Goal: Task Accomplishment & Management: Manage account settings

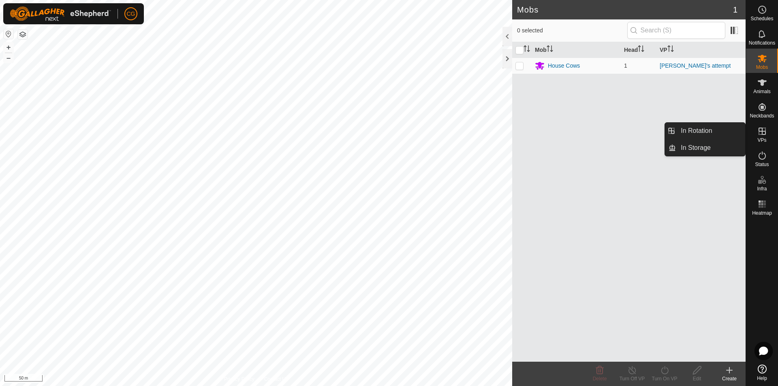
click at [764, 133] on icon at bounding box center [763, 132] width 10 height 10
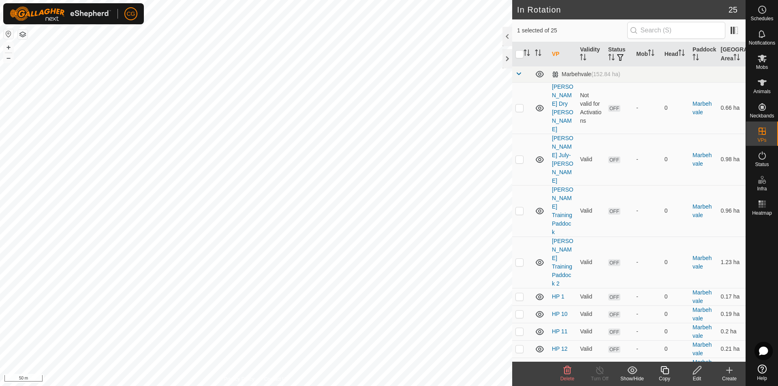
checkbox input "true"
checkbox input "false"
click at [665, 370] on icon at bounding box center [665, 371] width 10 height 10
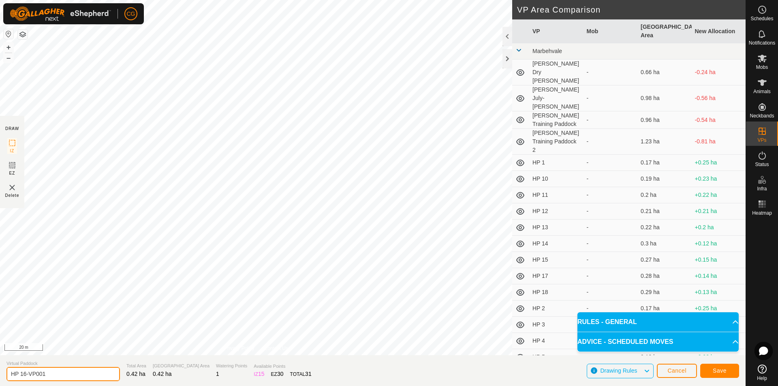
drag, startPoint x: 51, startPoint y: 370, endPoint x: -17, endPoint y: 372, distance: 68.6
click at [0, 372] on html "CG Schedules Notifications Mobs Animals Neckbands VPs Status Infra Heatmap Help…" at bounding box center [389, 193] width 778 height 386
type input "[PERSON_NAME] [DATE] PDK"
click at [710, 371] on button "Save" at bounding box center [720, 371] width 39 height 14
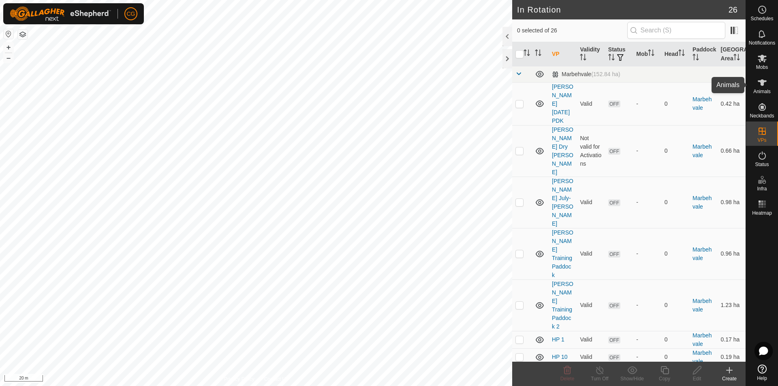
click at [759, 88] on es-animals-svg-icon at bounding box center [762, 82] width 15 height 13
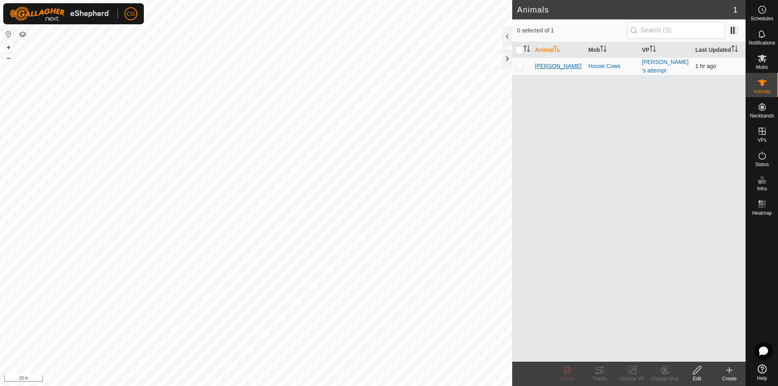
click at [542, 65] on span "[PERSON_NAME]" at bounding box center [558, 66] width 47 height 9
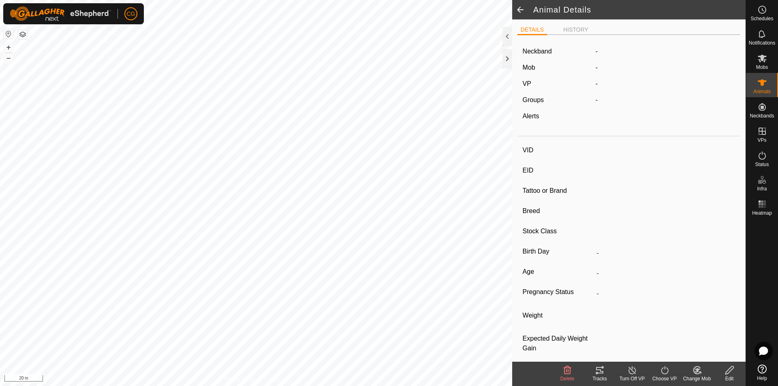
type input "[PERSON_NAME]"
type input "123456789101112"
type input "MbV"
type input "Jersey x [GEOGRAPHIC_DATA]"
type input "Cattle"
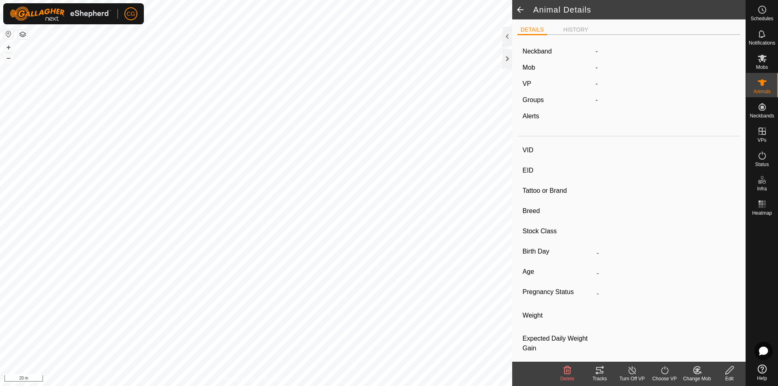
type input "01/2023"
type input "2 years 7 months"
type input "Wet/Lactating"
type input "500 kg"
type input "-"
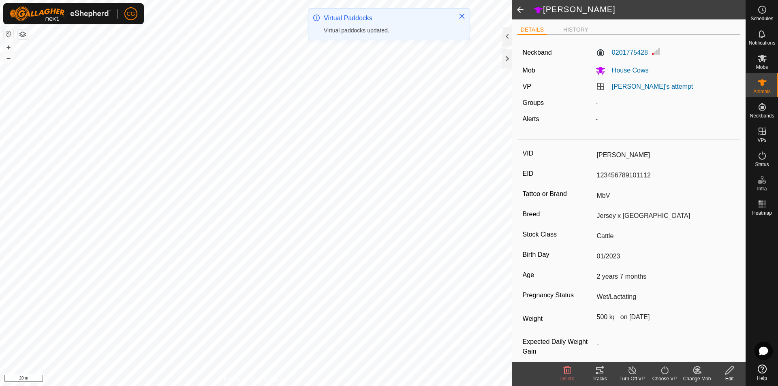
click at [664, 369] on icon at bounding box center [665, 371] width 10 height 10
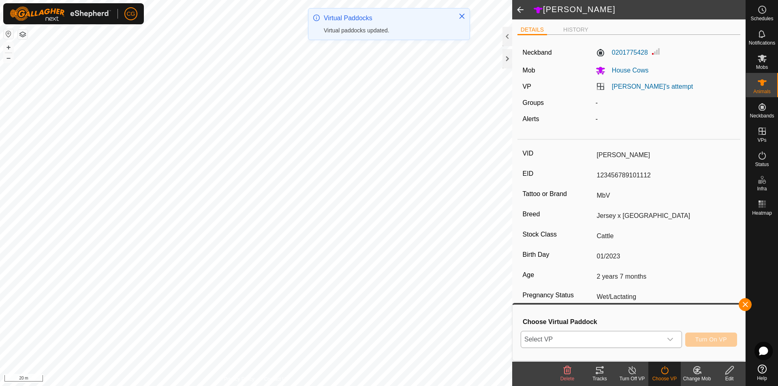
click at [641, 335] on span "Select VP" at bounding box center [591, 340] width 141 height 16
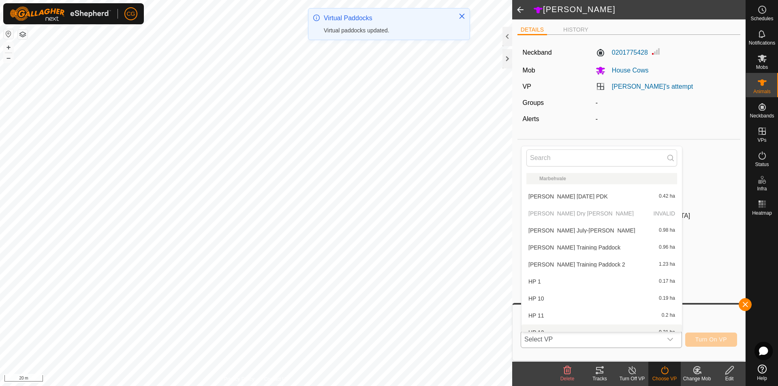
scroll to position [9, 0]
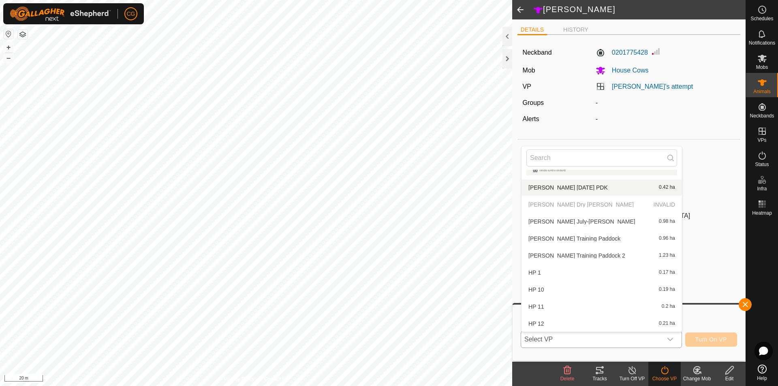
click at [568, 186] on li "[PERSON_NAME] [DATE] PDK 0.42 ha" at bounding box center [602, 188] width 161 height 16
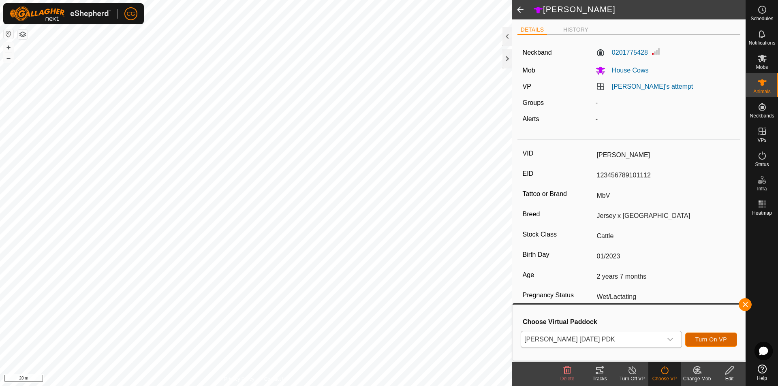
click at [698, 335] on button "Turn On VP" at bounding box center [712, 340] width 52 height 14
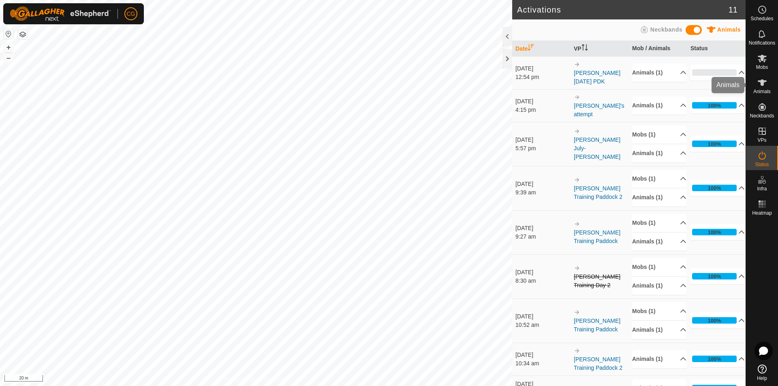
click at [764, 79] on icon at bounding box center [763, 83] width 10 height 10
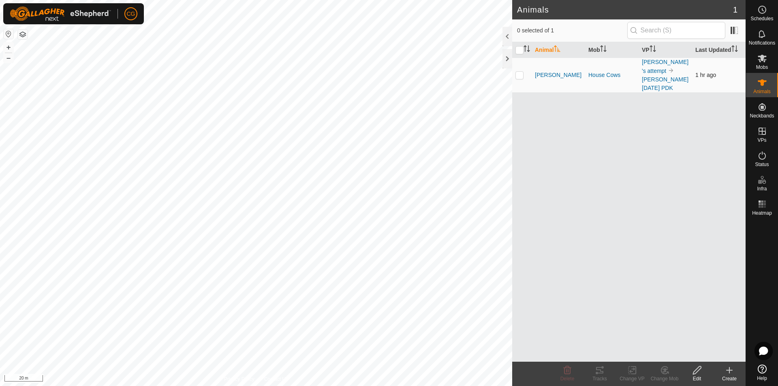
click at [521, 73] on p-checkbox at bounding box center [520, 75] width 8 height 6
checkbox input "true"
click at [600, 375] on icon at bounding box center [600, 371] width 10 height 10
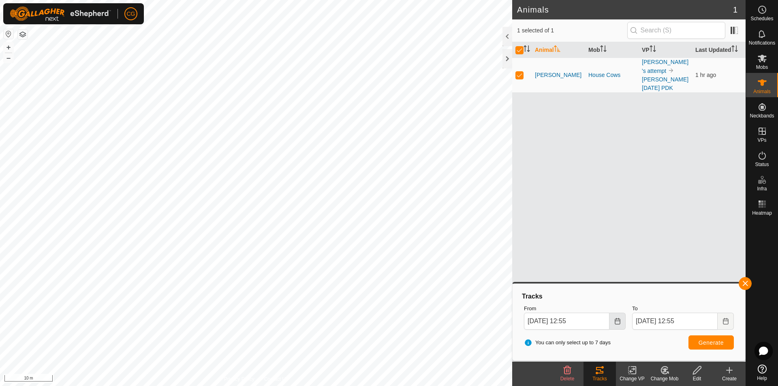
click at [620, 324] on icon "Choose Date" at bounding box center [617, 321] width 5 height 6
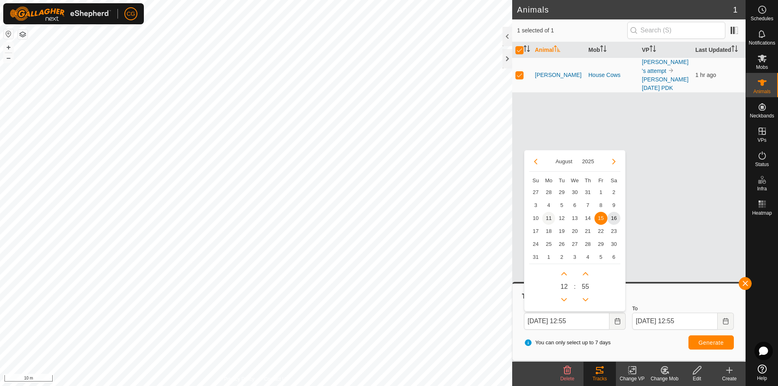
click at [547, 217] on span "11" at bounding box center [548, 218] width 13 height 13
type input "[DATE] 12:55"
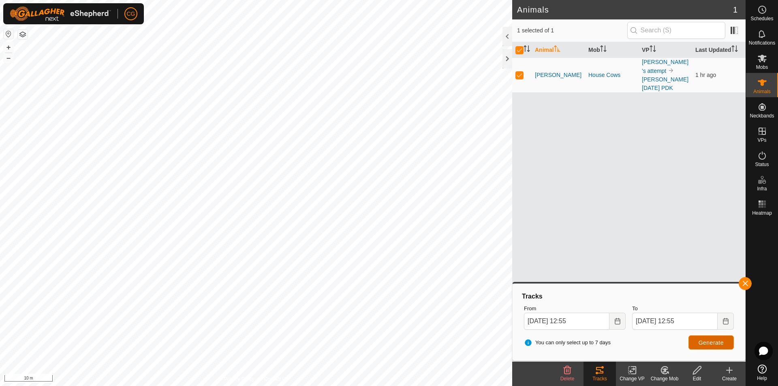
click at [711, 343] on span "Generate" at bounding box center [711, 343] width 25 height 6
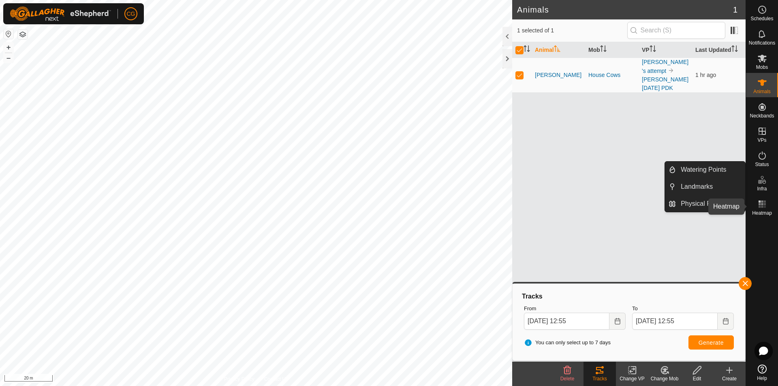
click at [761, 202] on rect at bounding box center [760, 202] width 2 height 2
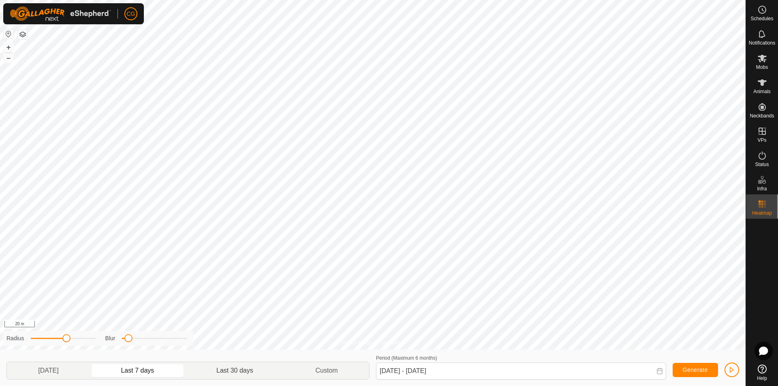
click at [245, 369] on p-togglebutton "Last 30 days" at bounding box center [235, 370] width 99 height 17
click at [148, 372] on p-togglebutton "Last 7 days" at bounding box center [138, 370] width 96 height 17
drag, startPoint x: 65, startPoint y: 338, endPoint x: 78, endPoint y: 337, distance: 13.0
click at [78, 337] on span at bounding box center [78, 339] width 8 height 8
drag, startPoint x: 78, startPoint y: 338, endPoint x: 91, endPoint y: 338, distance: 13.4
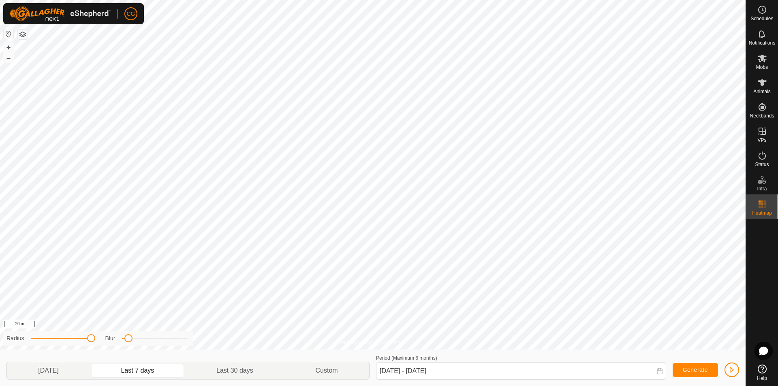
click at [91, 338] on span at bounding box center [91, 339] width 8 height 8
click at [194, 341] on div "Privacy Policy Contact Us + – ⇧ i 20 m Radius Blur [DATE] Last 7 days Last 30 d…" at bounding box center [373, 193] width 746 height 386
drag, startPoint x: 91, startPoint y: 340, endPoint x: 83, endPoint y: 339, distance: 8.1
click at [83, 339] on span at bounding box center [84, 339] width 8 height 8
click at [247, 373] on p-togglebutton "Last 30 days" at bounding box center [235, 370] width 99 height 17
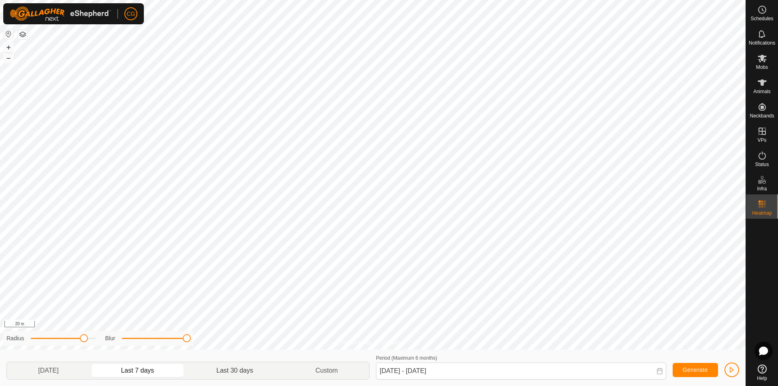
type input "[DATE] - [DATE]"
click at [761, 78] on icon at bounding box center [763, 83] width 10 height 10
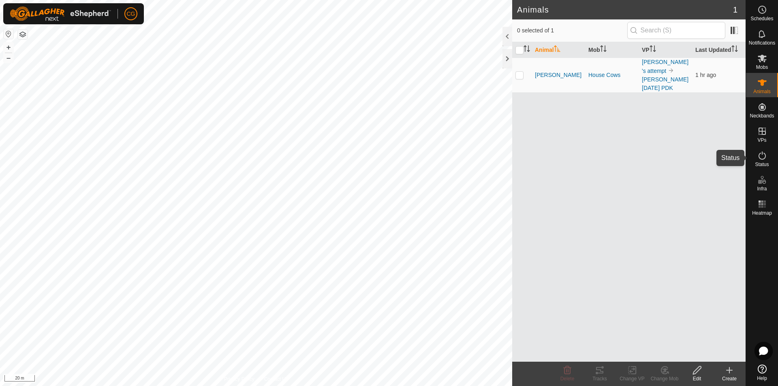
click at [759, 161] on es-activation-svg-icon at bounding box center [762, 155] width 15 height 13
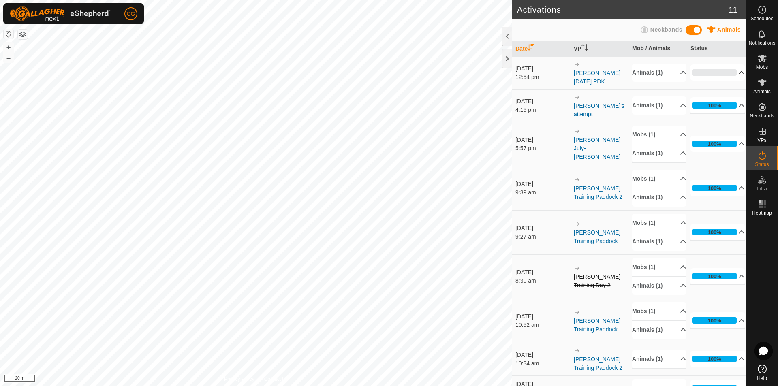
click at [721, 70] on p-accordion-header "0%" at bounding box center [718, 72] width 54 height 16
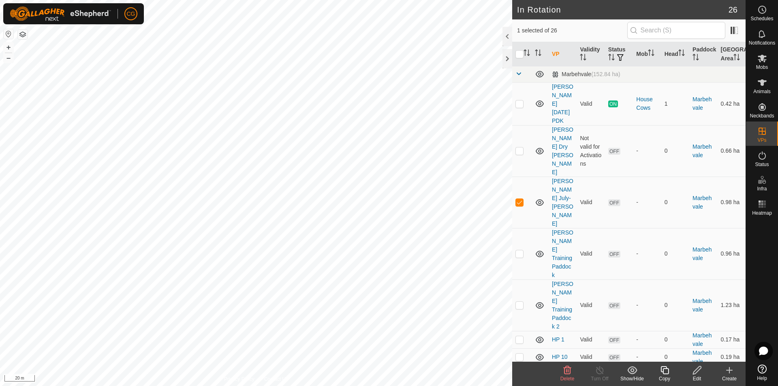
click at [568, 375] on div "Delete" at bounding box center [567, 378] width 32 height 7
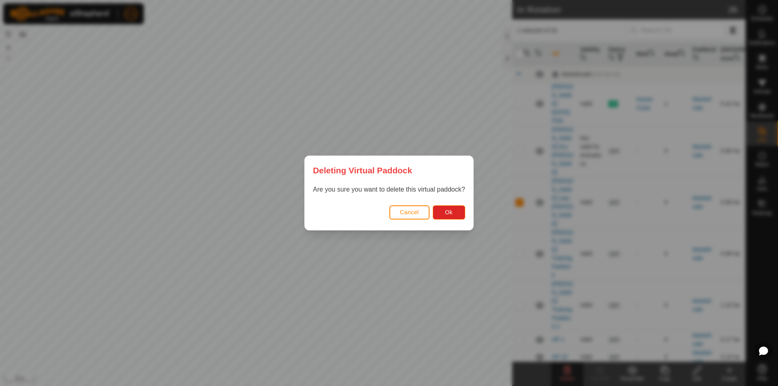
click at [408, 218] on button "Cancel" at bounding box center [410, 213] width 40 height 14
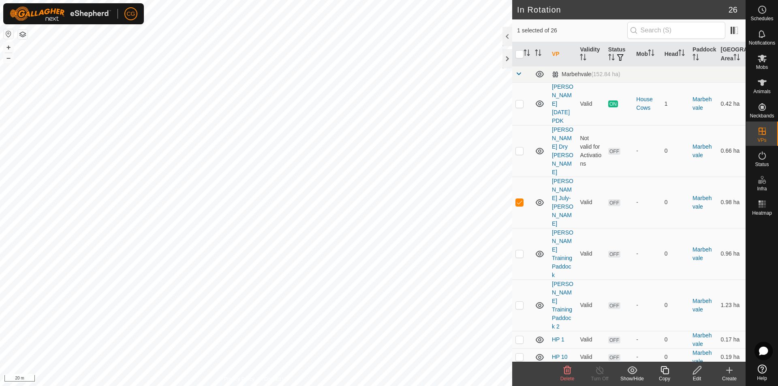
checkbox input "false"
click at [568, 368] on icon at bounding box center [568, 371] width 8 height 8
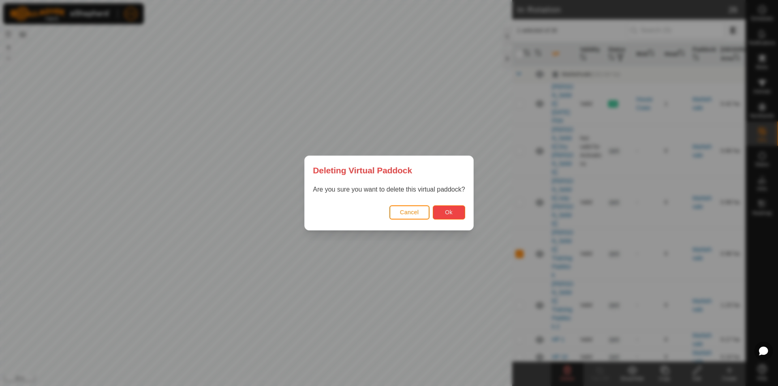
click at [455, 210] on button "Ok" at bounding box center [449, 213] width 32 height 14
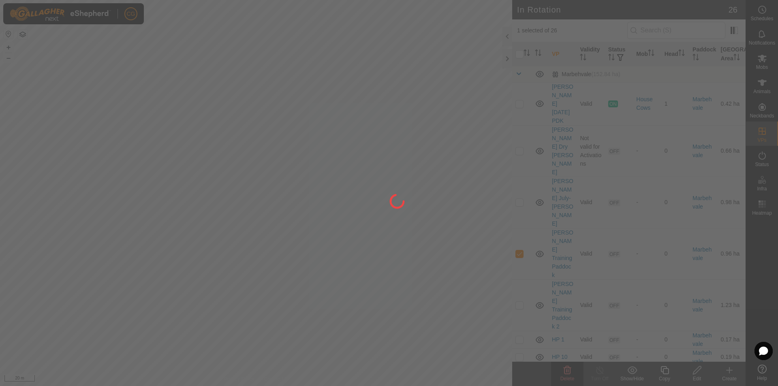
checkbox input "false"
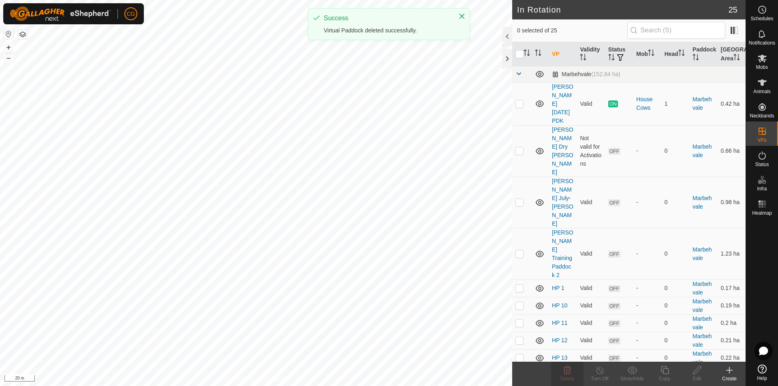
checkbox input "true"
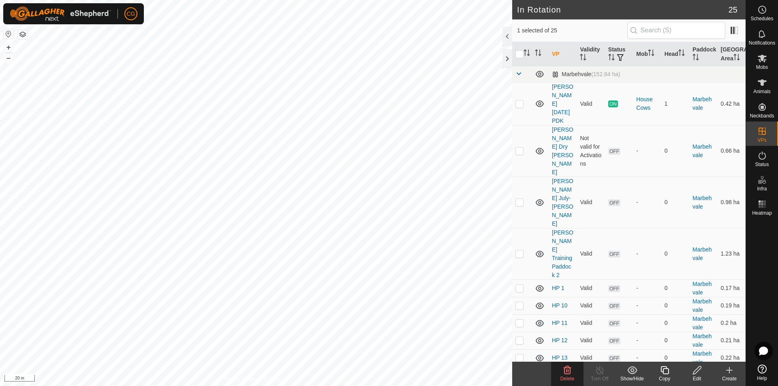
checkbox input "true"
checkbox input "false"
click at [565, 376] on div "Delete" at bounding box center [567, 378] width 32 height 7
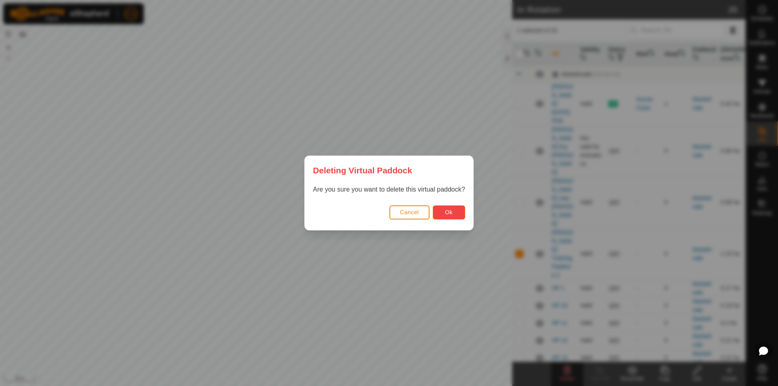
click at [449, 210] on span "Ok" at bounding box center [449, 212] width 8 height 6
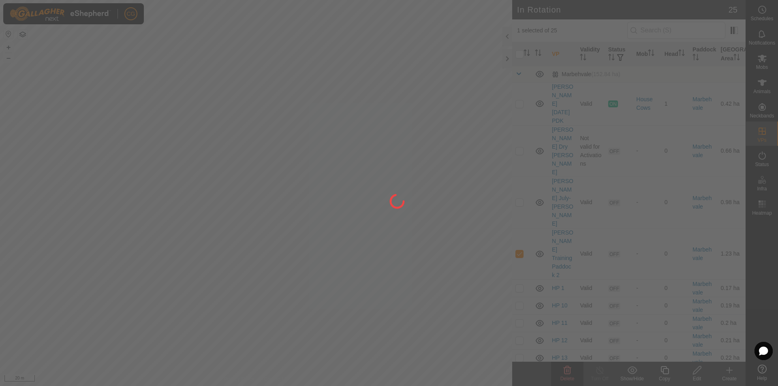
checkbox input "false"
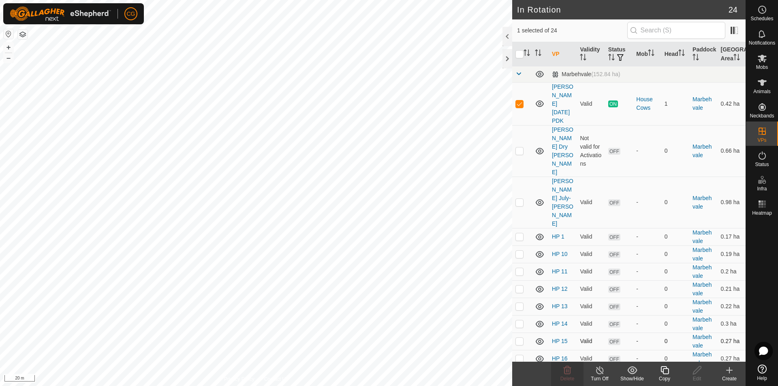
checkbox input "false"
checkbox input "true"
click at [564, 375] on icon at bounding box center [568, 371] width 10 height 10
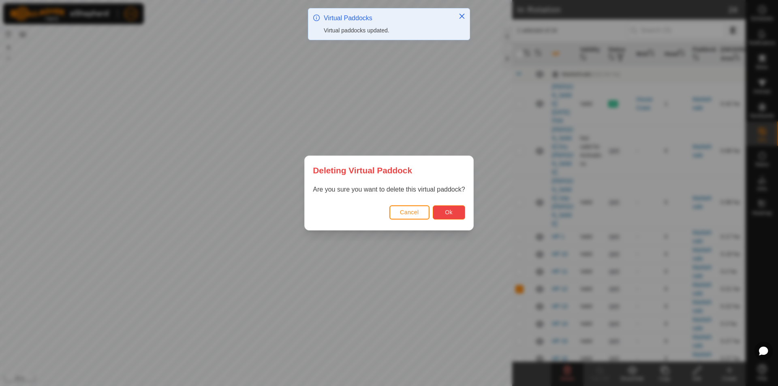
click at [450, 212] on span "Ok" at bounding box center [449, 212] width 8 height 6
checkbox input "false"
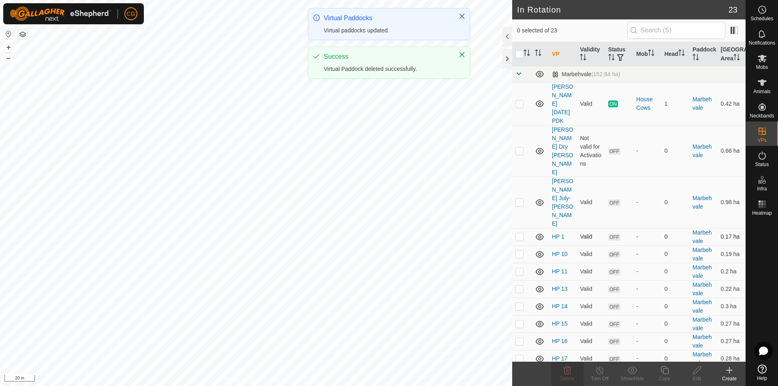
click at [521, 234] on p-checkbox at bounding box center [520, 237] width 8 height 6
checkbox input "true"
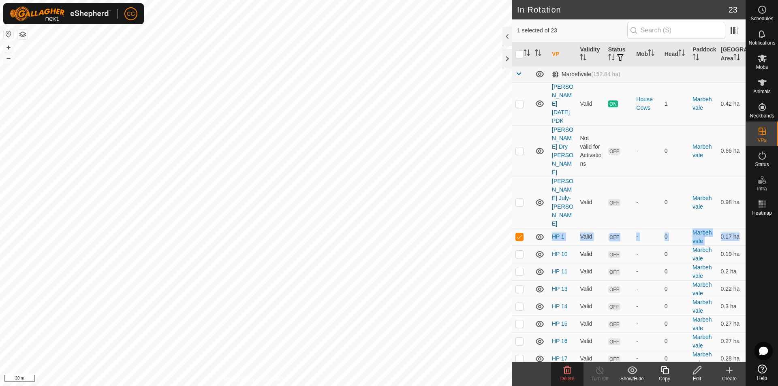
click at [517, 251] on p-checkbox at bounding box center [520, 254] width 8 height 6
checkbox input "true"
click at [519, 268] on p-checkbox at bounding box center [520, 271] width 8 height 6
checkbox input "true"
drag, startPoint x: 519, startPoint y: 247, endPoint x: 519, endPoint y: 262, distance: 14.2
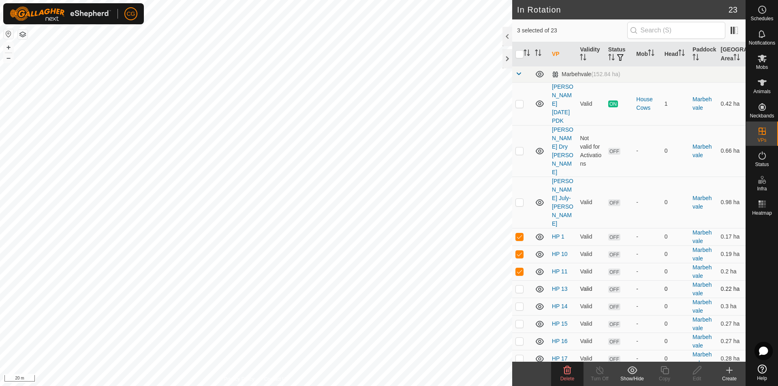
click at [519, 286] on p-checkbox at bounding box center [520, 289] width 8 height 6
checkbox input "true"
click at [519, 303] on p-checkbox at bounding box center [520, 306] width 8 height 6
checkbox input "true"
click at [518, 321] on p-tablecheckbox at bounding box center [520, 324] width 8 height 6
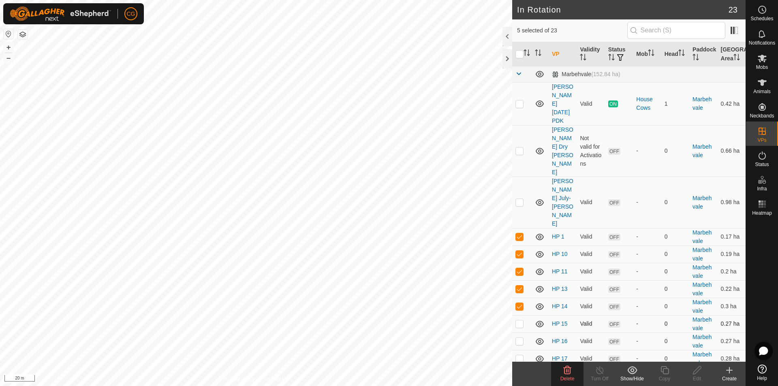
checkbox input "true"
click at [521, 338] on p-tablecheckbox at bounding box center [520, 341] width 8 height 6
checkbox input "true"
click at [520, 356] on p-checkbox at bounding box center [520, 359] width 8 height 6
checkbox input "true"
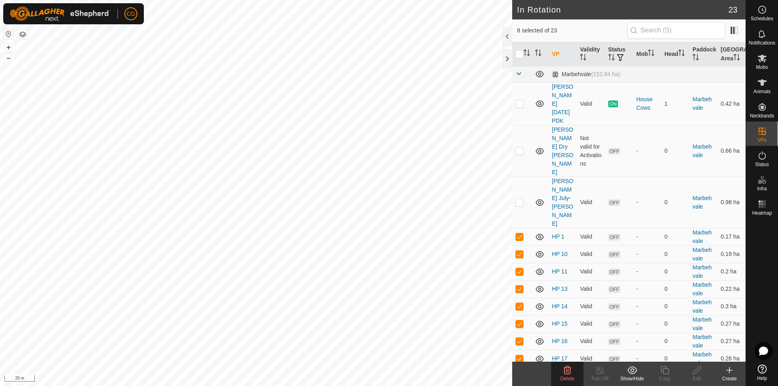
click at [517, 373] on p-checkbox at bounding box center [520, 376] width 8 height 6
checkbox input "true"
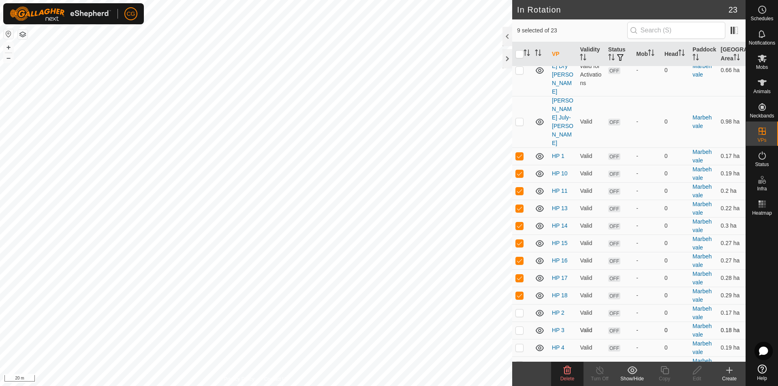
scroll to position [81, 0]
click at [520, 304] on td at bounding box center [521, 312] width 19 height 17
checkbox input "true"
click at [521, 327] on p-checkbox at bounding box center [520, 330] width 8 height 6
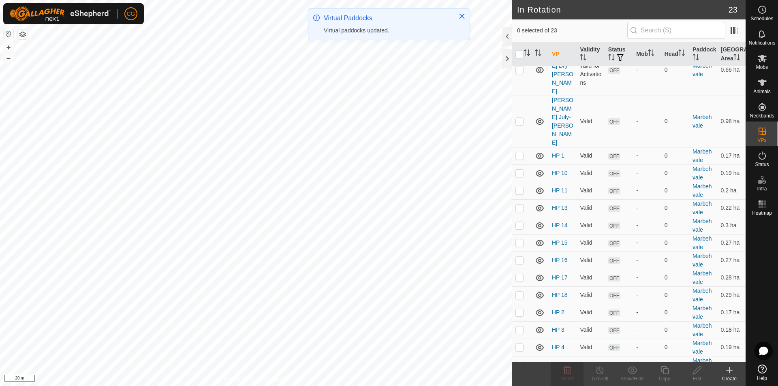
click at [520, 152] on p-checkbox at bounding box center [520, 155] width 8 height 6
checkbox input "true"
click at [519, 170] on p-checkbox at bounding box center [520, 173] width 8 height 6
checkbox input "true"
click at [521, 187] on p-checkbox at bounding box center [520, 190] width 8 height 6
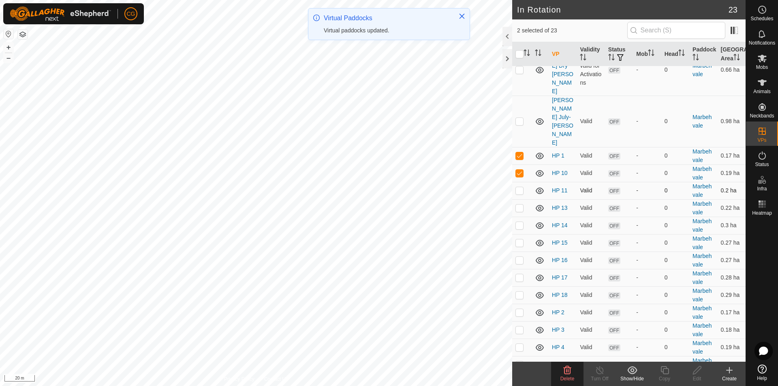
checkbox input "true"
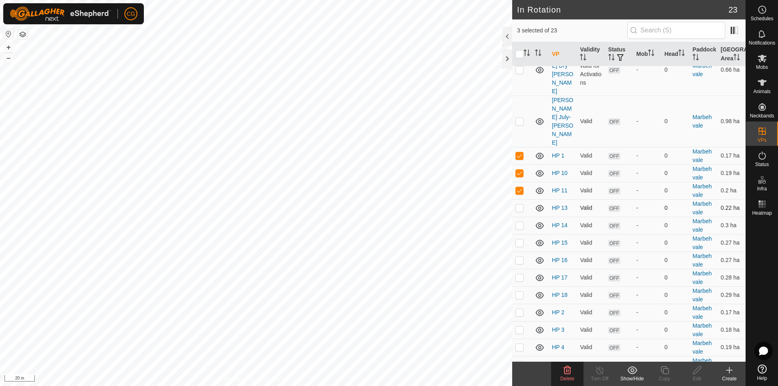
click at [521, 205] on p-checkbox at bounding box center [520, 208] width 8 height 6
checkbox input "true"
click at [521, 222] on p-checkbox at bounding box center [520, 225] width 8 height 6
checkbox input "true"
drag, startPoint x: 517, startPoint y: 201, endPoint x: 517, endPoint y: 210, distance: 8.9
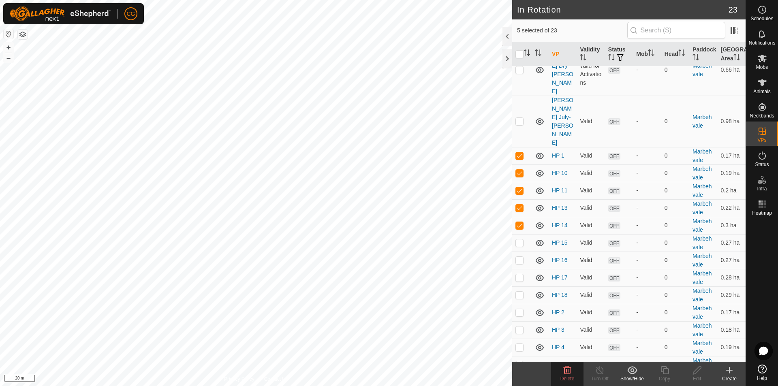
click at [517, 240] on p-checkbox at bounding box center [520, 243] width 8 height 6
checkbox input "true"
click at [518, 257] on p-checkbox at bounding box center [520, 260] width 8 height 6
checkbox input "true"
click at [519, 274] on p-checkbox at bounding box center [520, 277] width 8 height 6
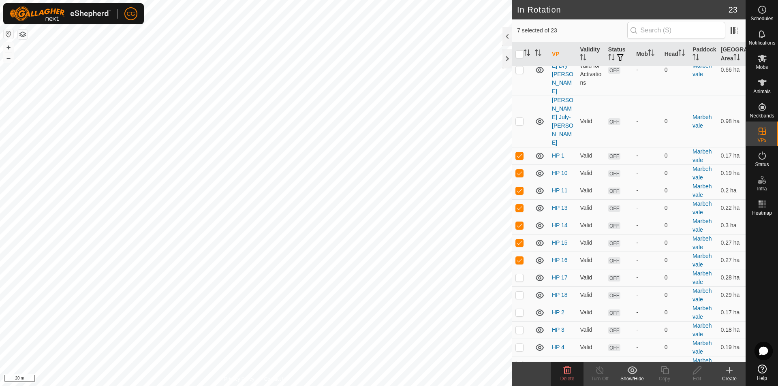
checkbox input "true"
click at [518, 292] on p-checkbox at bounding box center [520, 295] width 8 height 6
checkbox input "true"
click at [518, 309] on p-tablecheckbox at bounding box center [520, 312] width 8 height 6
checkbox input "true"
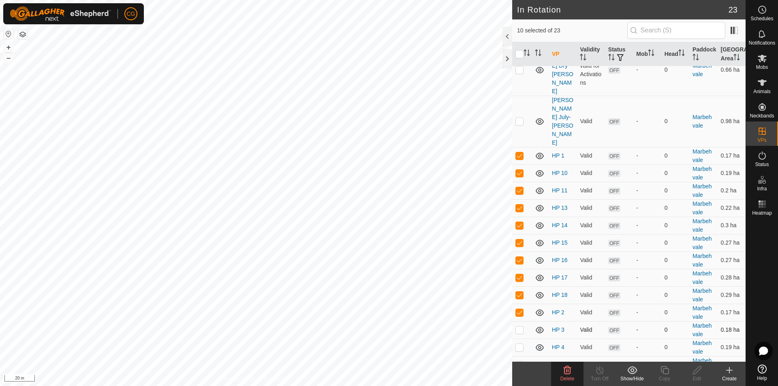
click at [518, 327] on p-checkbox at bounding box center [520, 330] width 8 height 6
checkbox input "true"
drag, startPoint x: 518, startPoint y: 304, endPoint x: 519, endPoint y: 321, distance: 17.1
click at [518, 344] on p-checkbox at bounding box center [520, 347] width 8 height 6
checkbox input "true"
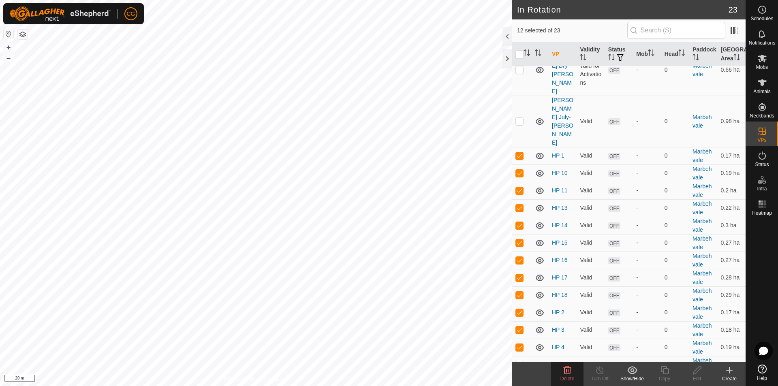
click at [521, 362] on p-checkbox at bounding box center [520, 365] width 8 height 6
checkbox input "true"
click at [522, 379] on p-checkbox at bounding box center [520, 382] width 8 height 6
checkbox input "true"
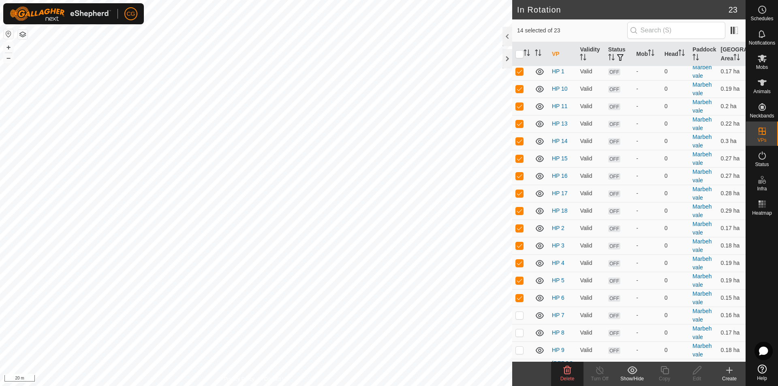
scroll to position [181, 0]
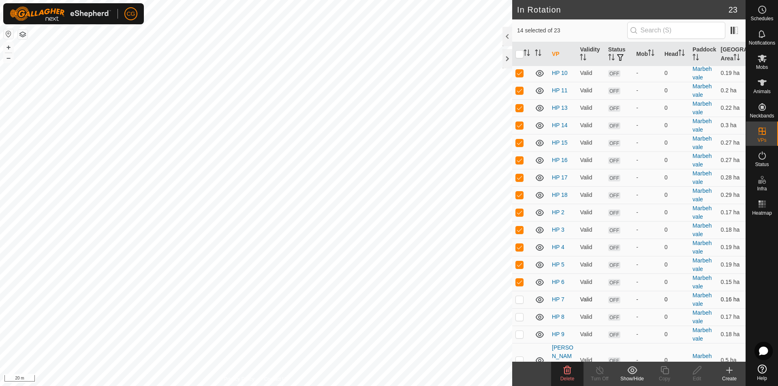
drag, startPoint x: 521, startPoint y: 258, endPoint x: 519, endPoint y: 275, distance: 16.7
click at [520, 296] on p-checkbox at bounding box center [520, 299] width 8 height 6
checkbox input "true"
drag, startPoint x: 519, startPoint y: 274, endPoint x: 522, endPoint y: 290, distance: 15.7
click at [519, 314] on p-checkbox at bounding box center [520, 317] width 8 height 6
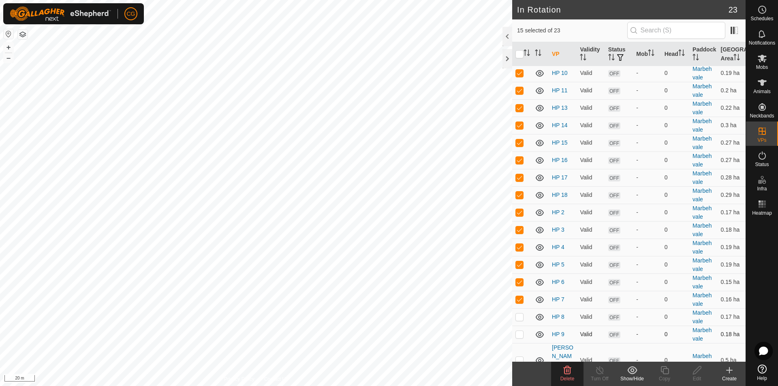
checkbox input "true"
click at [521, 331] on p-checkbox at bounding box center [520, 334] width 8 height 6
checkbox input "true"
click at [567, 376] on div "Delete" at bounding box center [567, 378] width 32 height 7
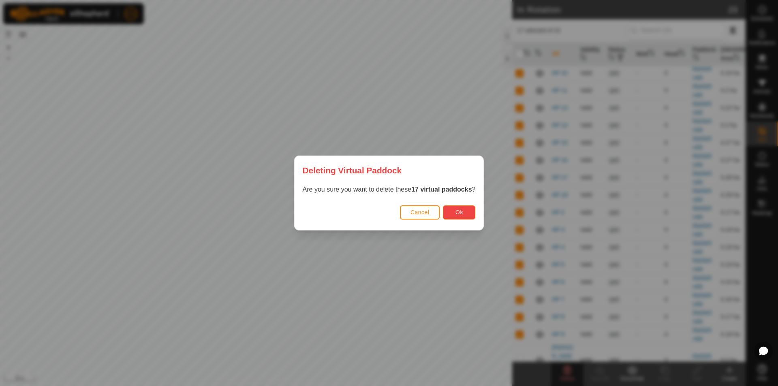
click at [467, 211] on button "Ok" at bounding box center [459, 213] width 32 height 14
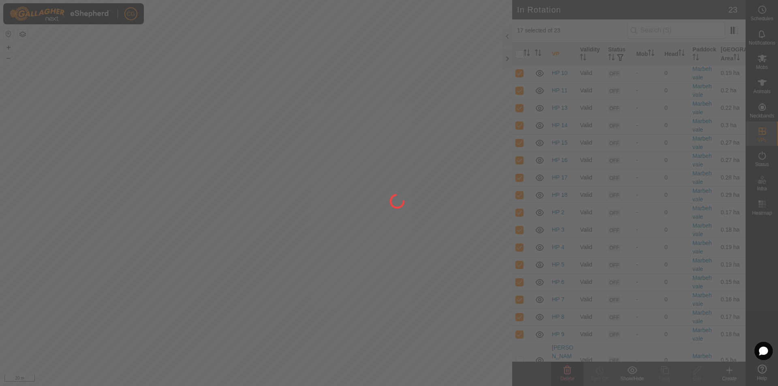
checkbox input "false"
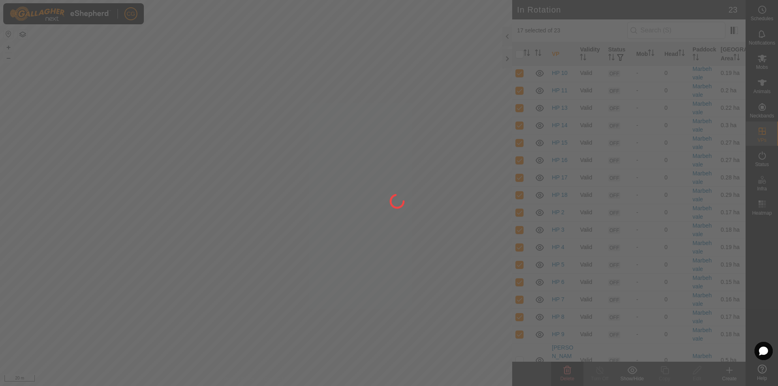
checkbox input "false"
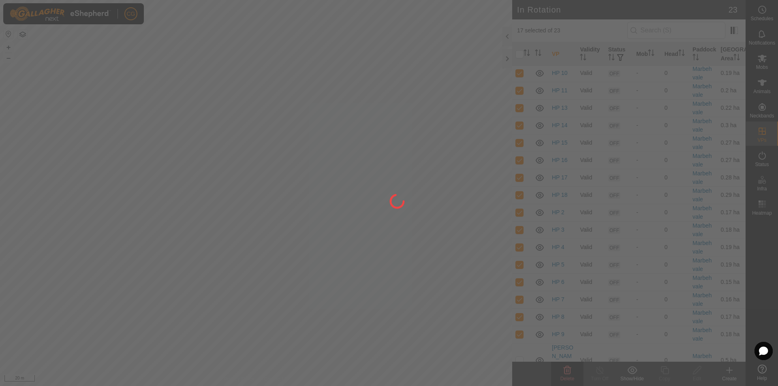
checkbox input "false"
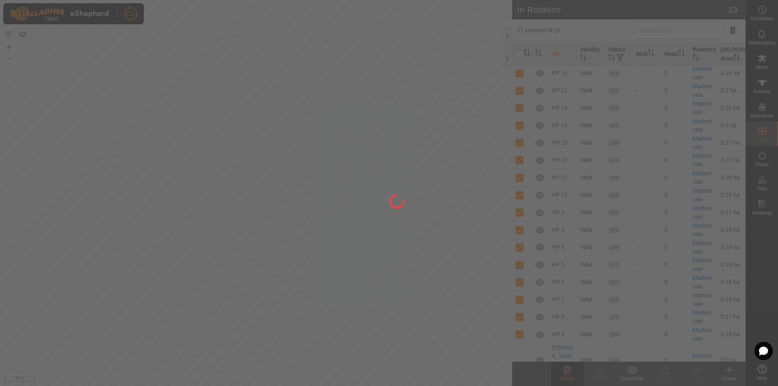
checkbox input "false"
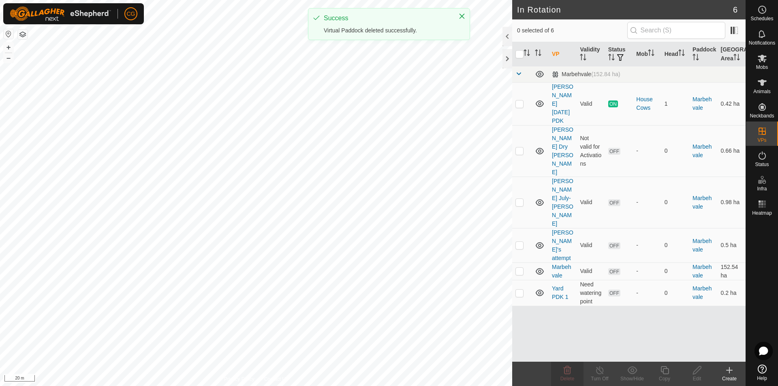
scroll to position [0, 0]
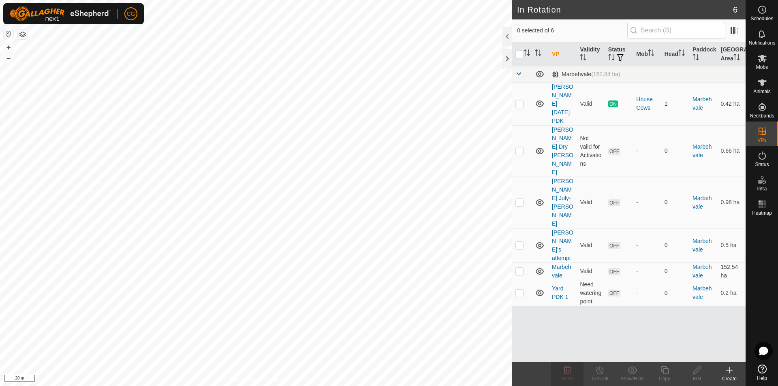
checkbox input "true"
checkbox input "false"
click at [563, 367] on icon at bounding box center [568, 371] width 10 height 10
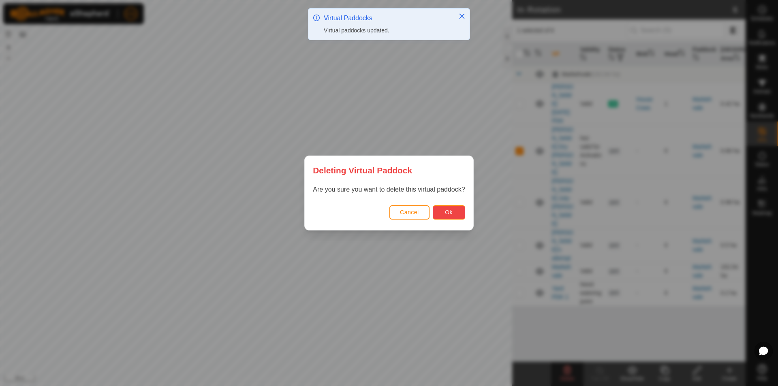
click at [449, 210] on span "Ok" at bounding box center [449, 212] width 8 height 6
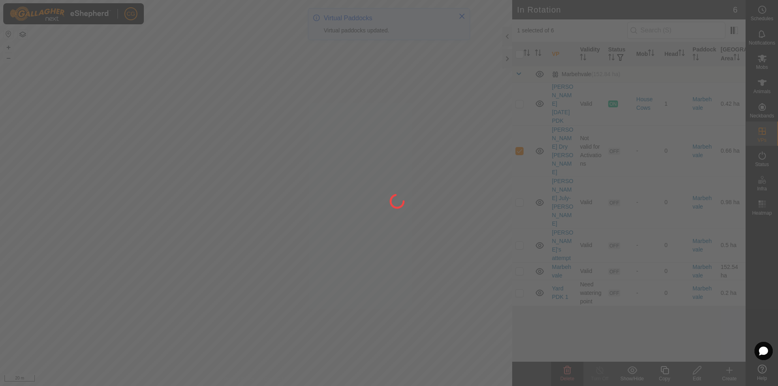
checkbox input "false"
